Goal: Task Accomplishment & Management: Manage account settings

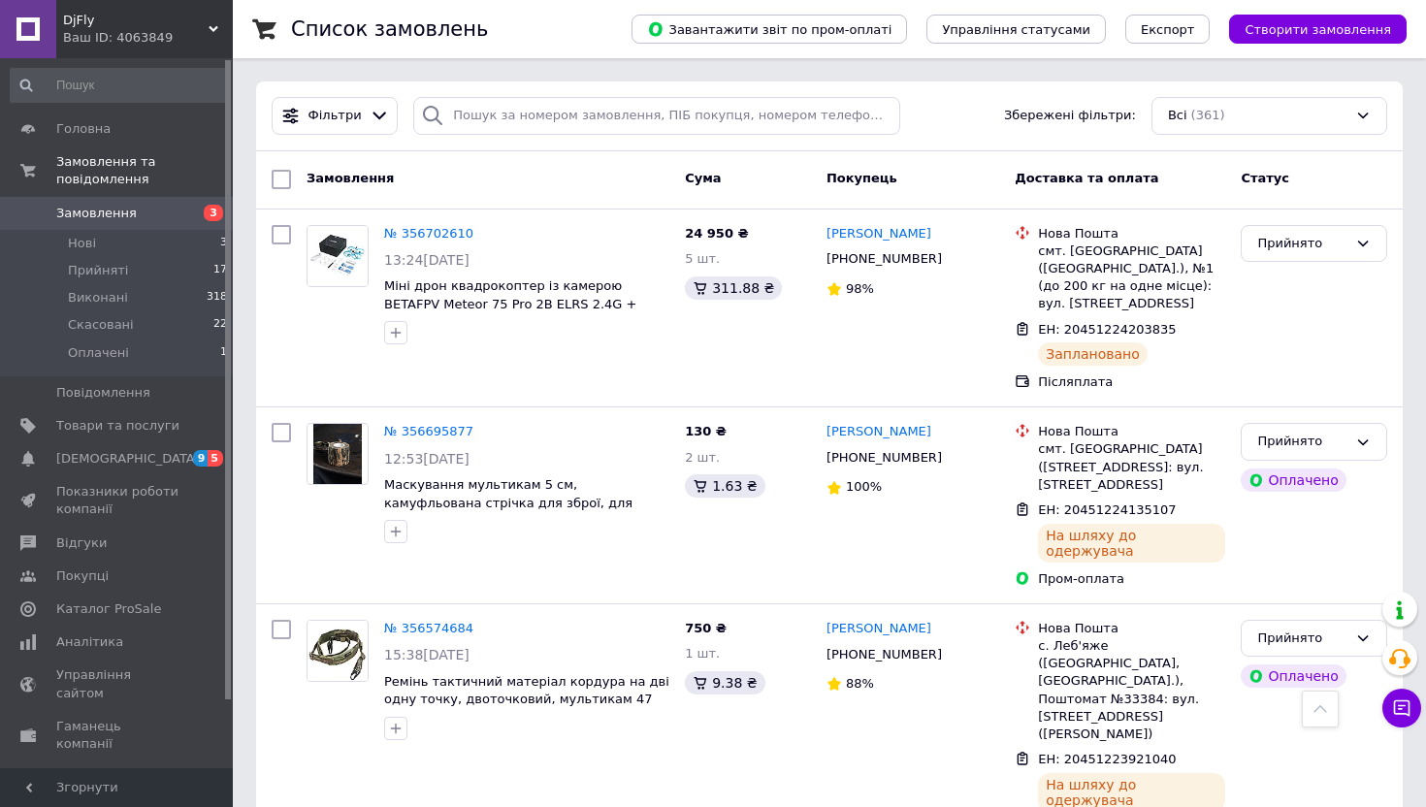
scroll to position [1807, 0]
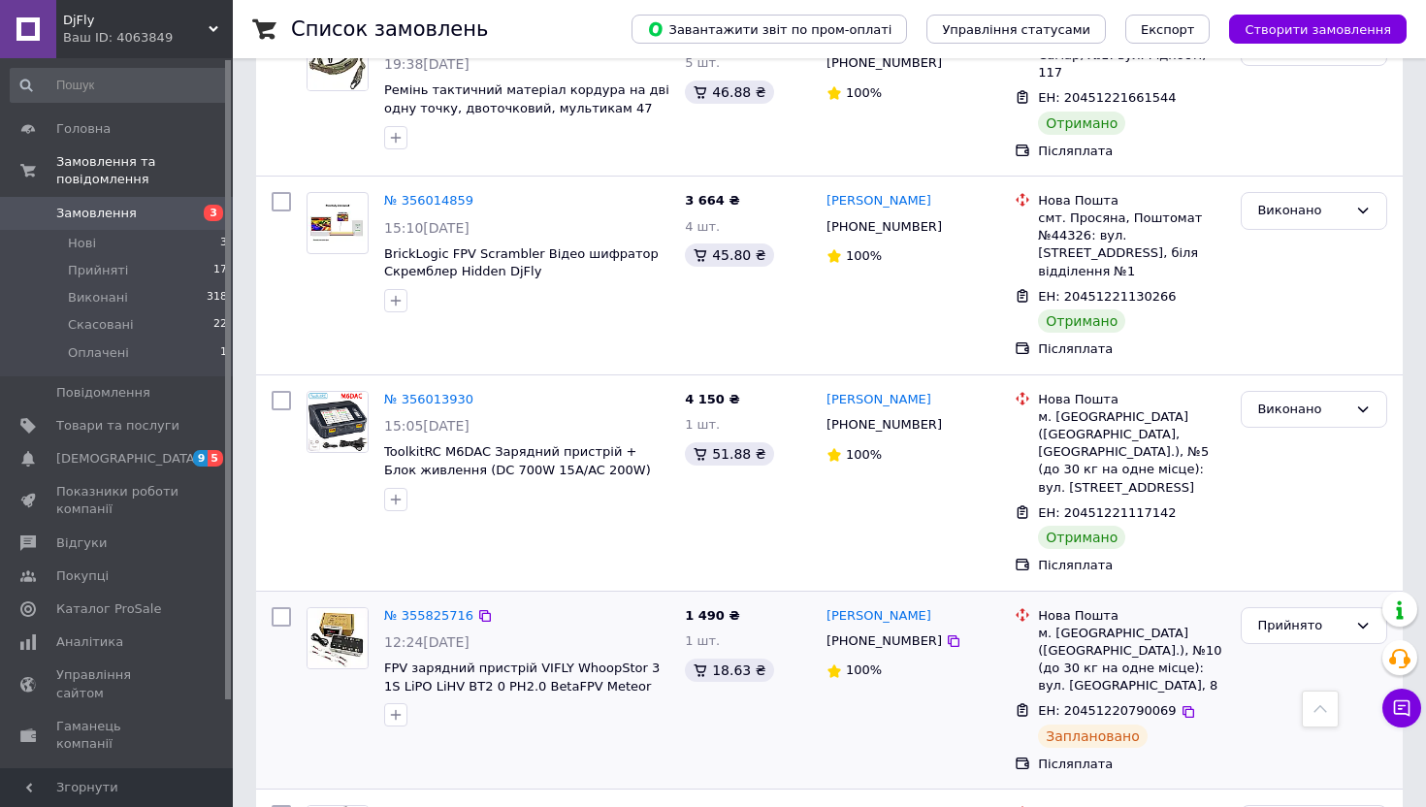
click at [409, 606] on div "№ 355825716" at bounding box center [428, 617] width 93 height 22
click at [408, 608] on link "№ 355825716" at bounding box center [428, 615] width 89 height 15
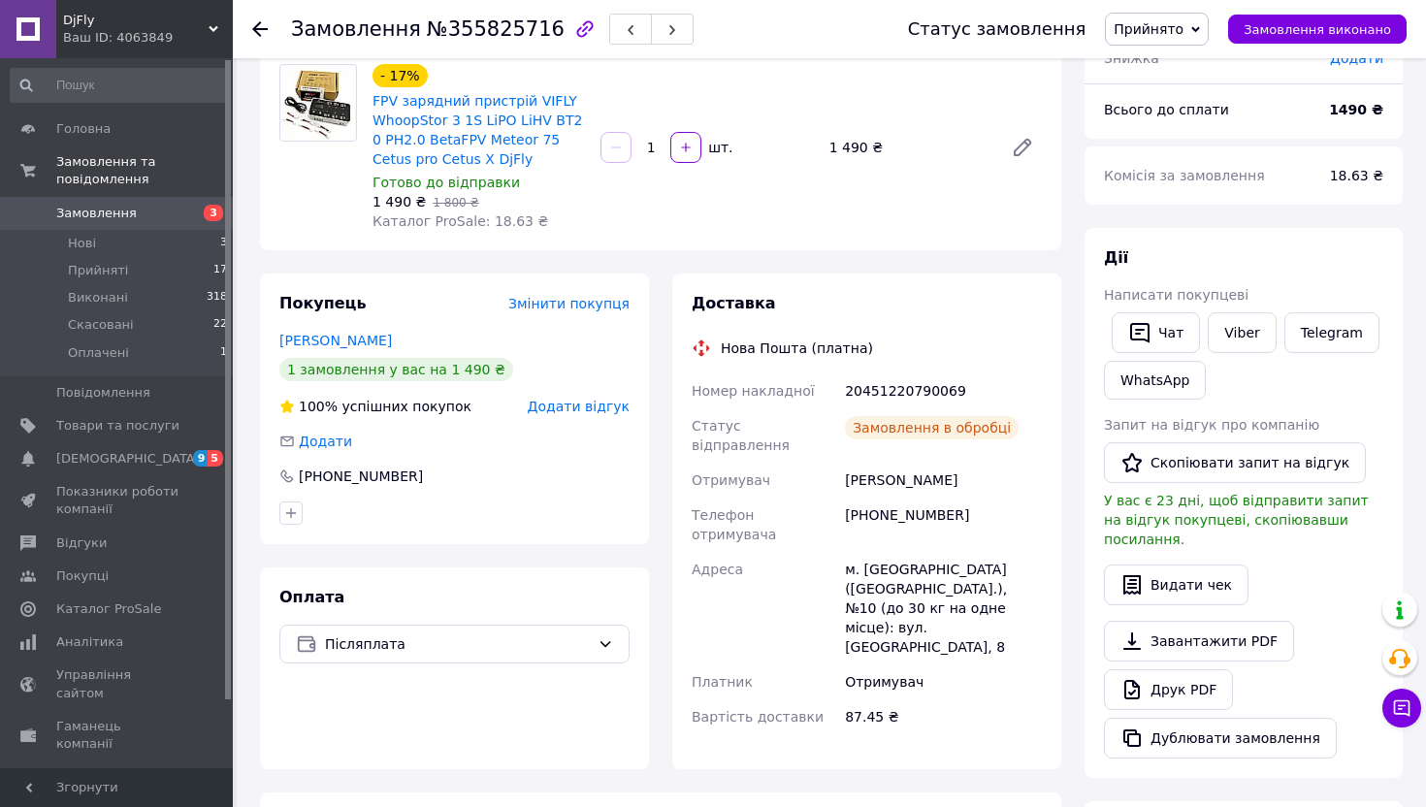
scroll to position [164, 0]
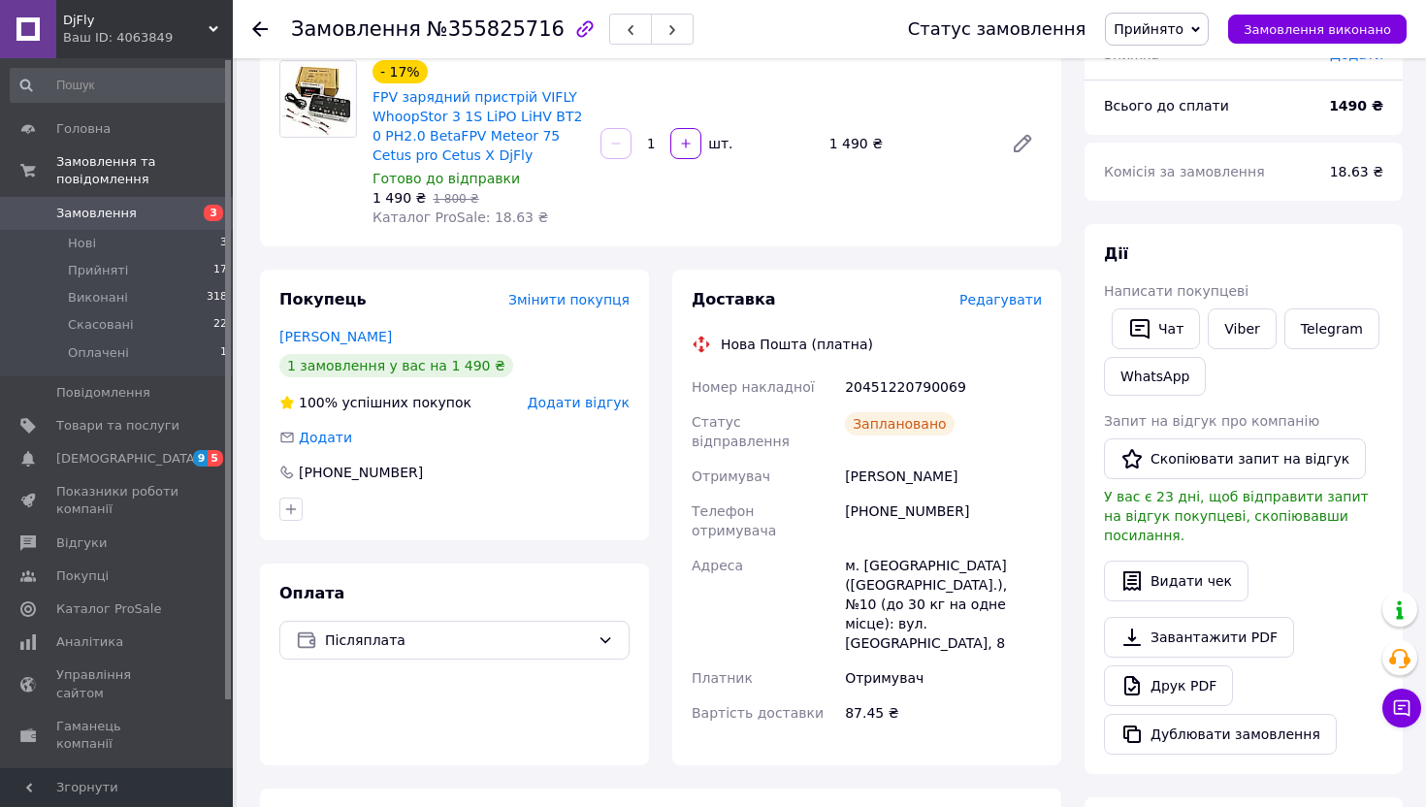
click at [998, 311] on div "Доставка Редагувати Нова Пошта (платна) Номер накладної 20451220790069 Статус в…" at bounding box center [867, 517] width 350 height 457
click at [998, 299] on span "Редагувати" at bounding box center [1001, 300] width 82 height 16
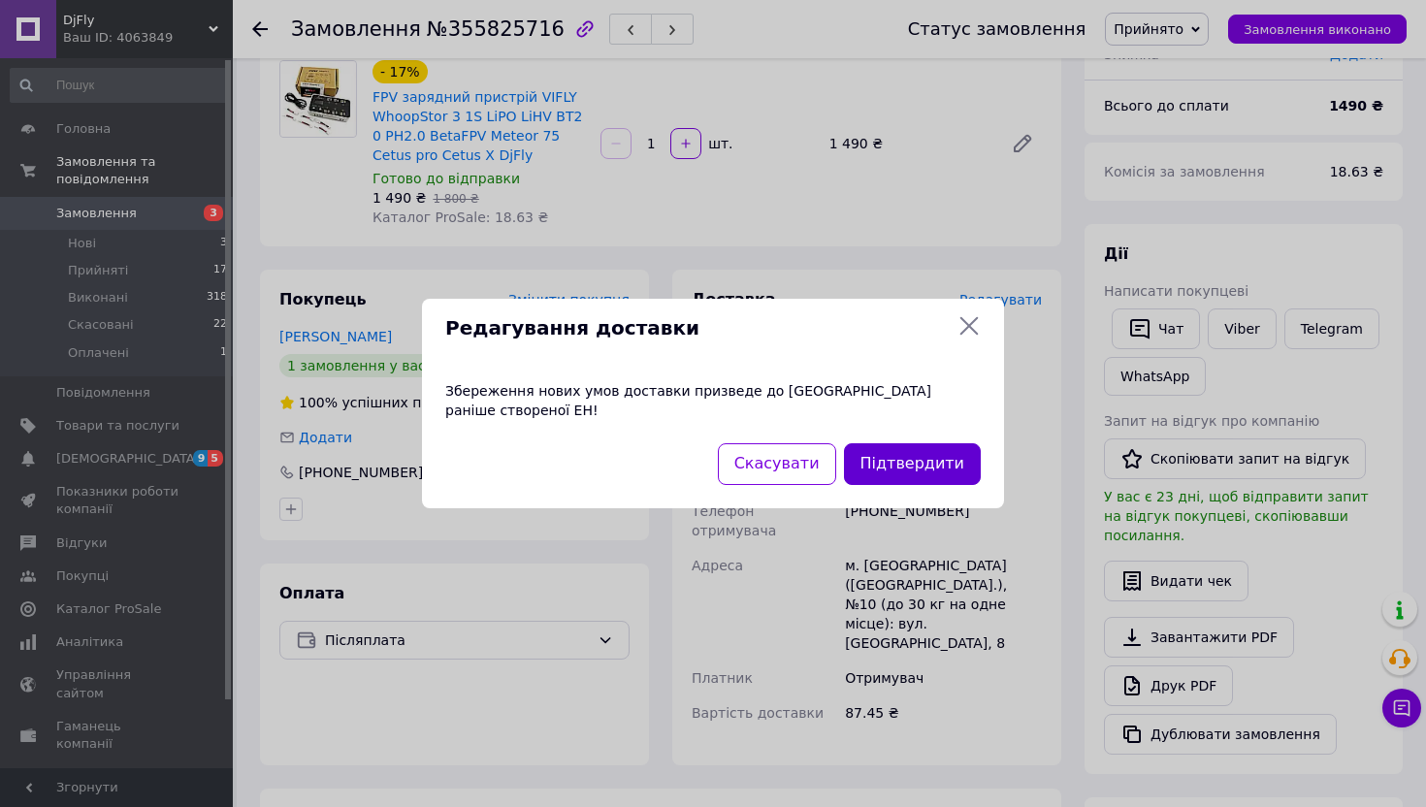
click at [932, 458] on button "Підтвердити" at bounding box center [912, 464] width 137 height 42
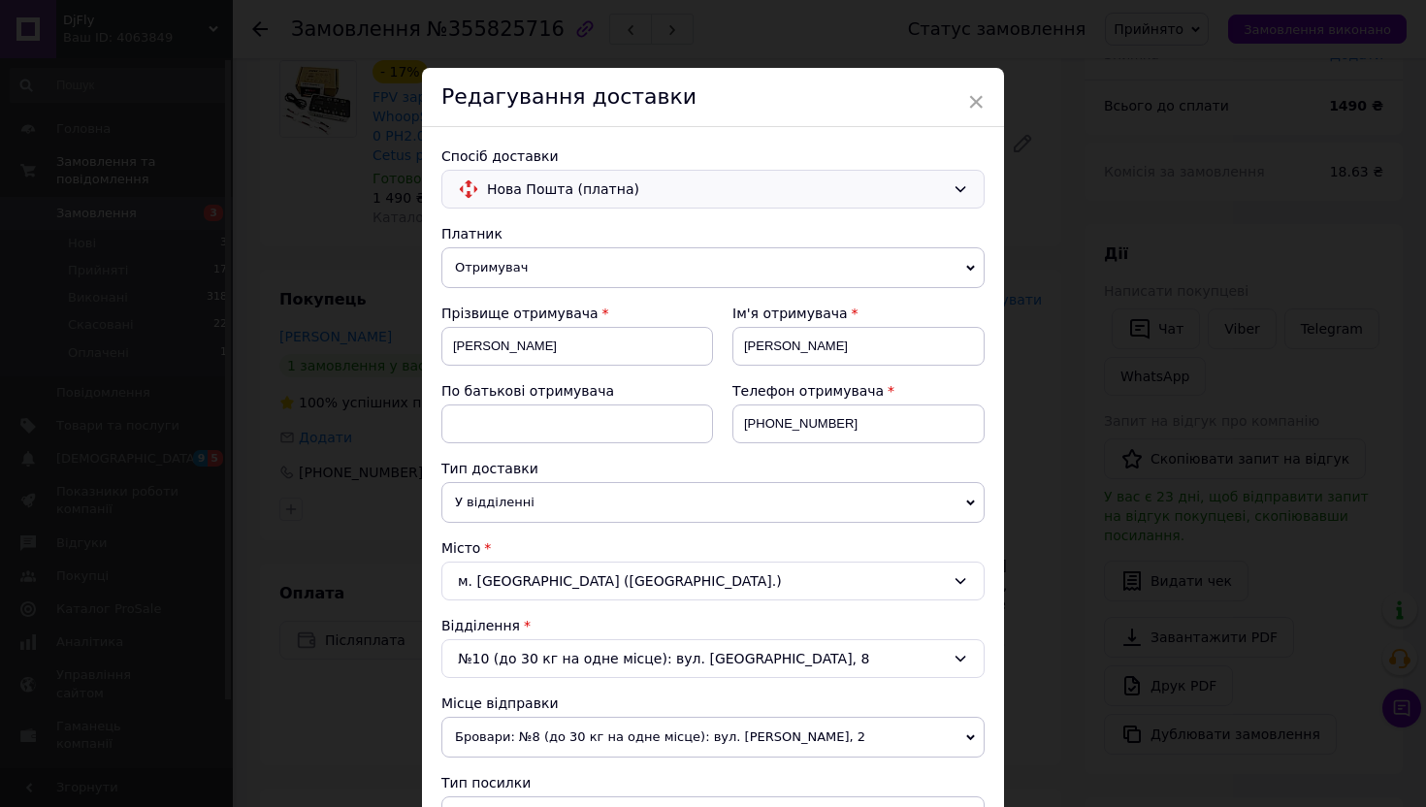
click at [841, 198] on span "Нова Пошта (платна)" at bounding box center [716, 189] width 458 height 21
click at [788, 256] on div "Самовивіз" at bounding box center [712, 267] width 541 height 37
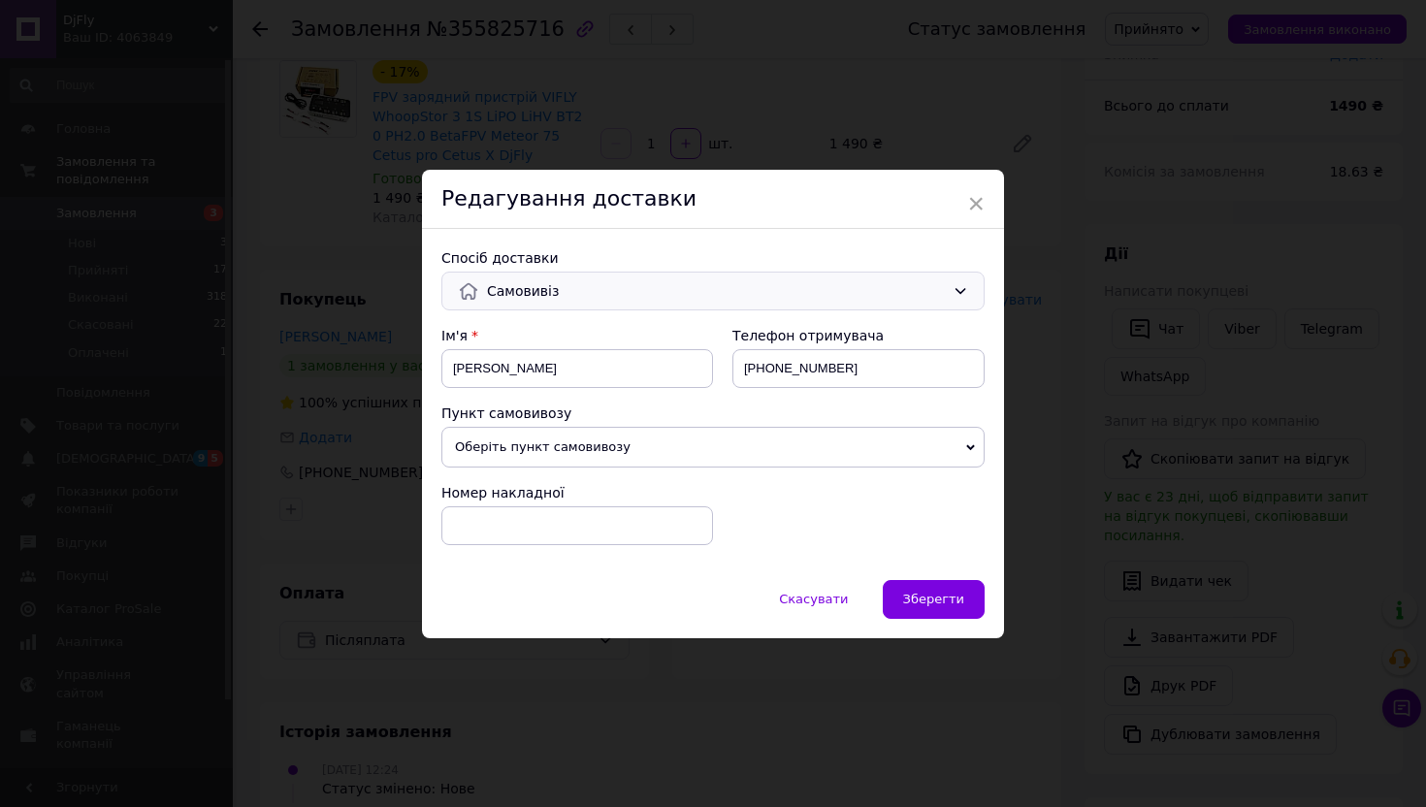
click at [929, 626] on div "Скасувати   Зберегти" at bounding box center [713, 609] width 582 height 58
click at [929, 575] on div "Спосіб доставки Самовивіз Ім'я [PERSON_NAME] отримувача [PHONE_NUMBER] Пункт са…" at bounding box center [713, 404] width 582 height 351
click at [924, 597] on span "Зберегти" at bounding box center [933, 599] width 61 height 15
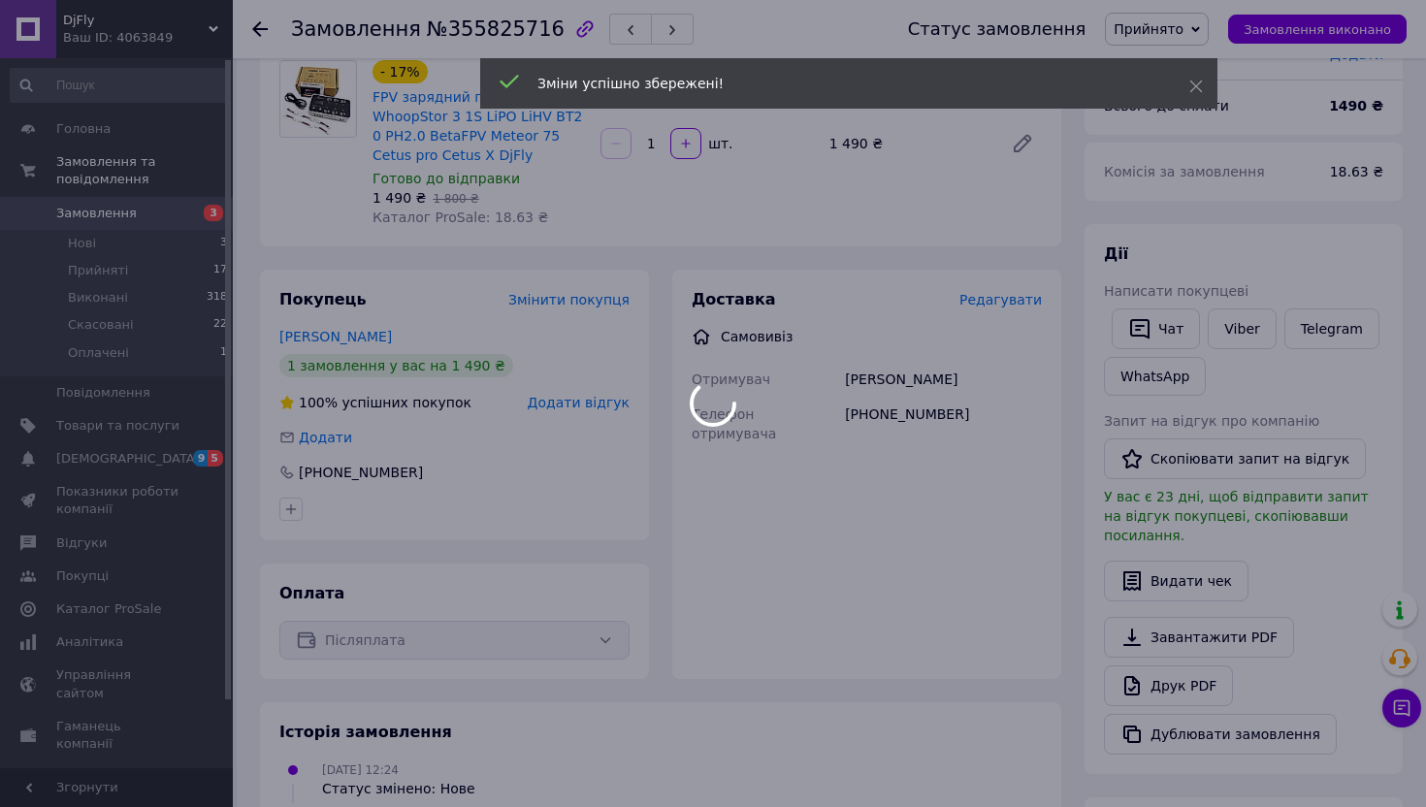
scroll to position [0, 0]
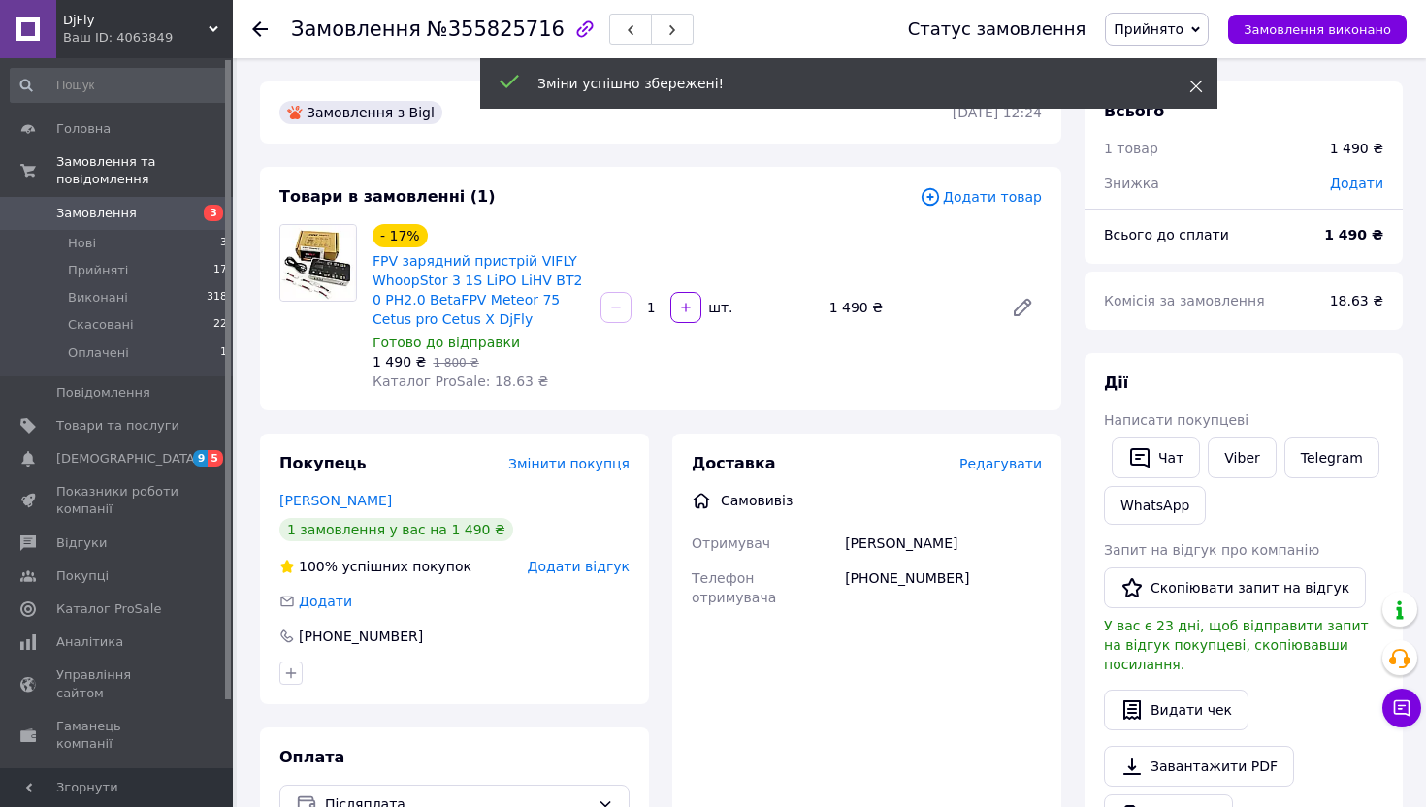
click at [1198, 87] on icon at bounding box center [1197, 87] width 14 height 14
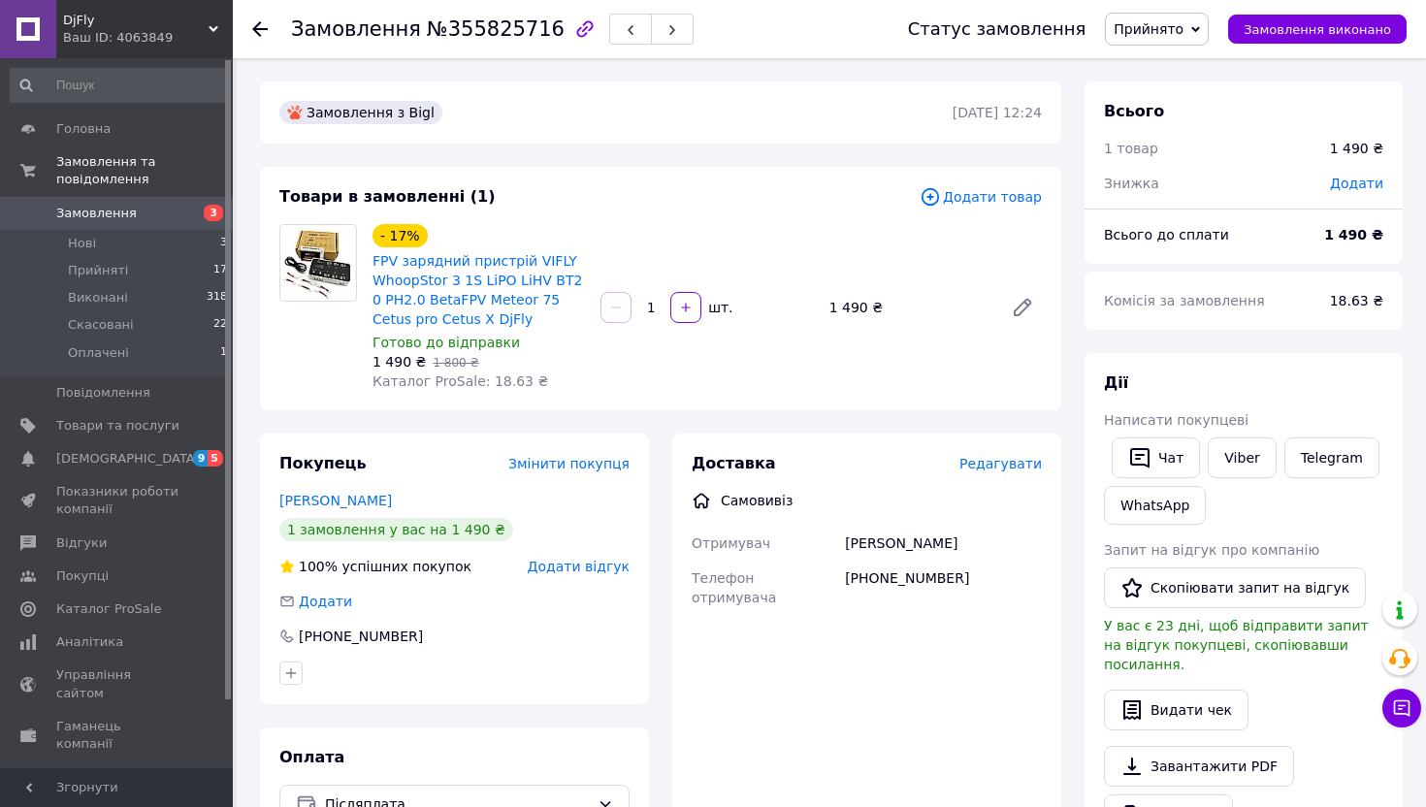
click at [1198, 43] on span "Прийнято" at bounding box center [1157, 29] width 104 height 33
click at [1184, 62] on li "Виконано" at bounding box center [1157, 67] width 102 height 29
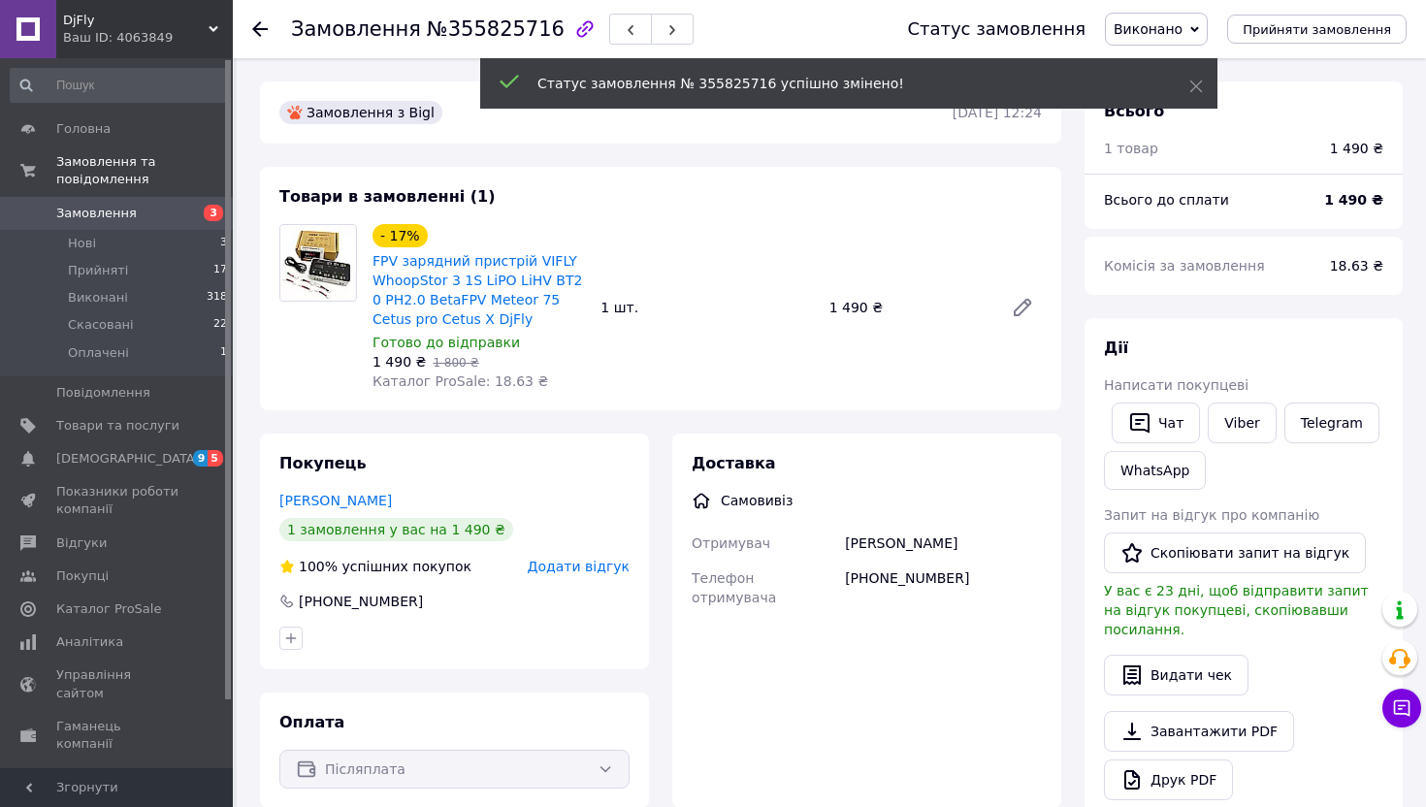
click at [254, 23] on icon at bounding box center [260, 29] width 16 height 16
